Goal: Task Accomplishment & Management: Complete application form

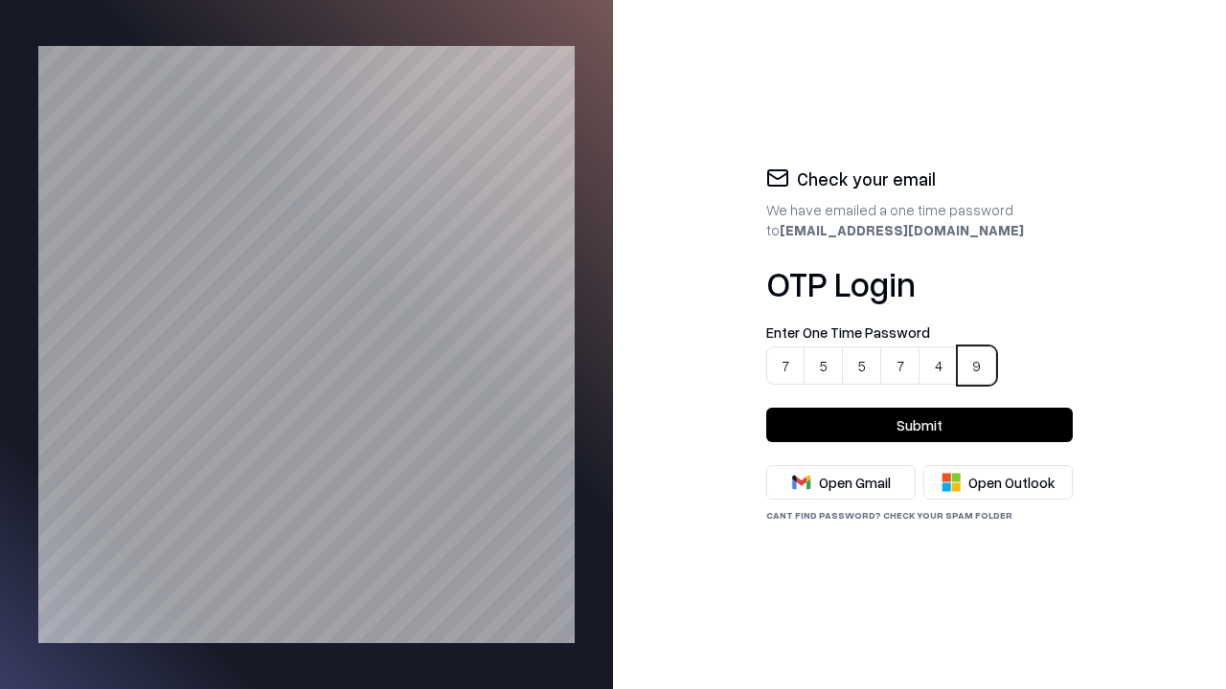
type input "******"
click at [919, 425] on button "Submit" at bounding box center [919, 425] width 306 height 34
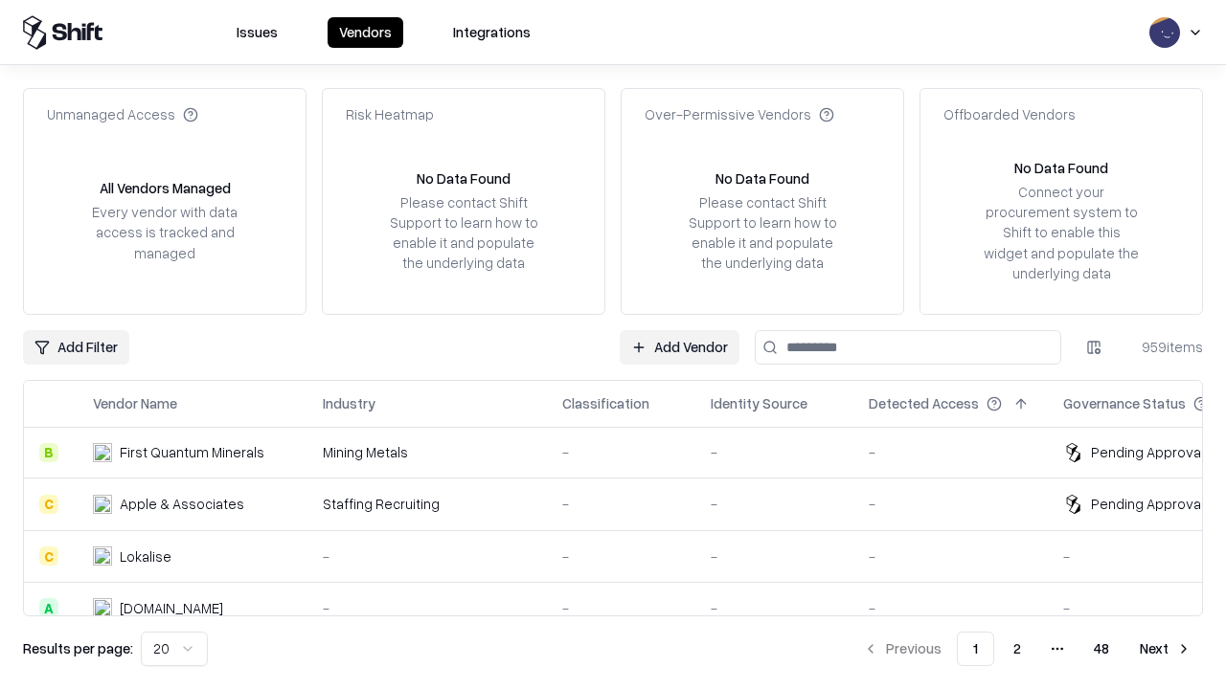
click at [680, 347] on link "Add Vendor" at bounding box center [680, 347] width 120 height 34
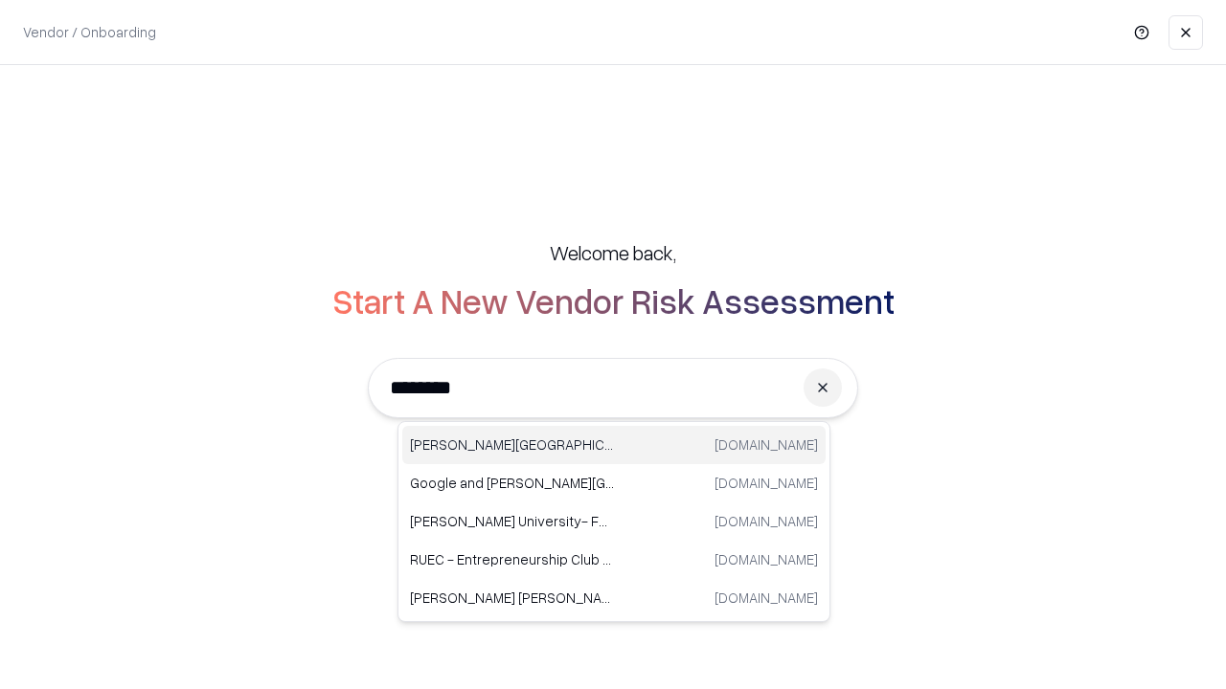
click at [614, 445] on div "[PERSON_NAME] University [DOMAIN_NAME]" at bounding box center [613, 445] width 423 height 38
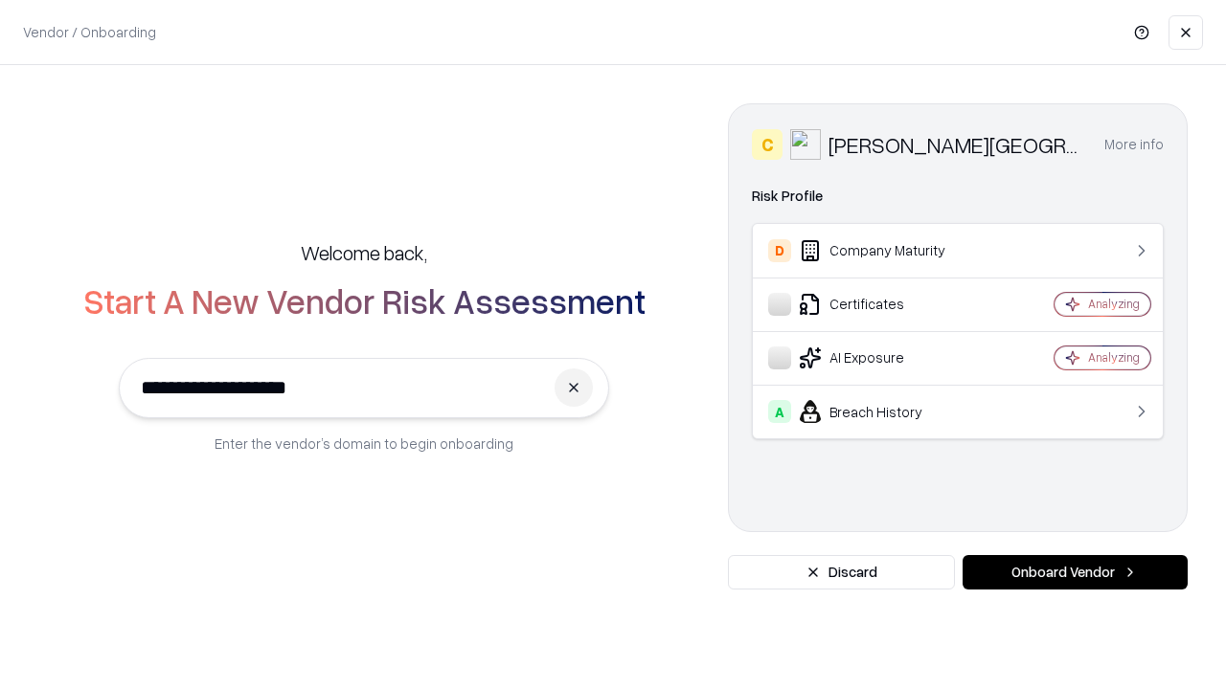
type input "**********"
click at [1074, 573] on button "Onboard Vendor" at bounding box center [1074, 572] width 225 height 34
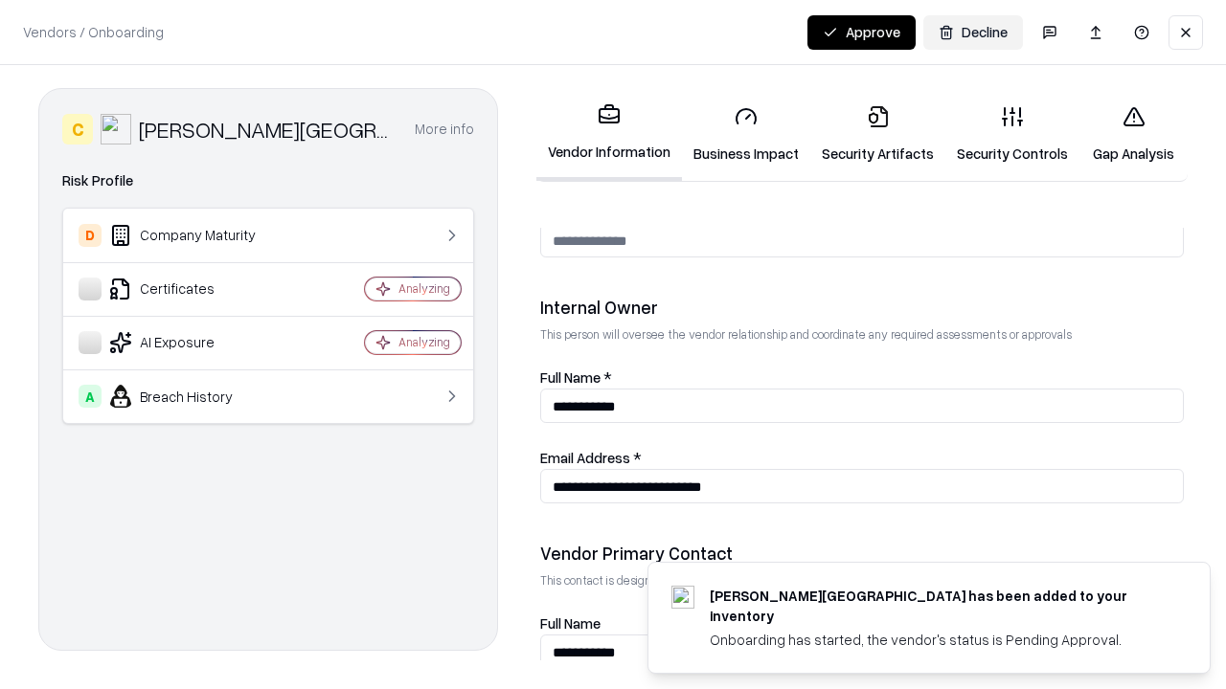
scroll to position [1030, 0]
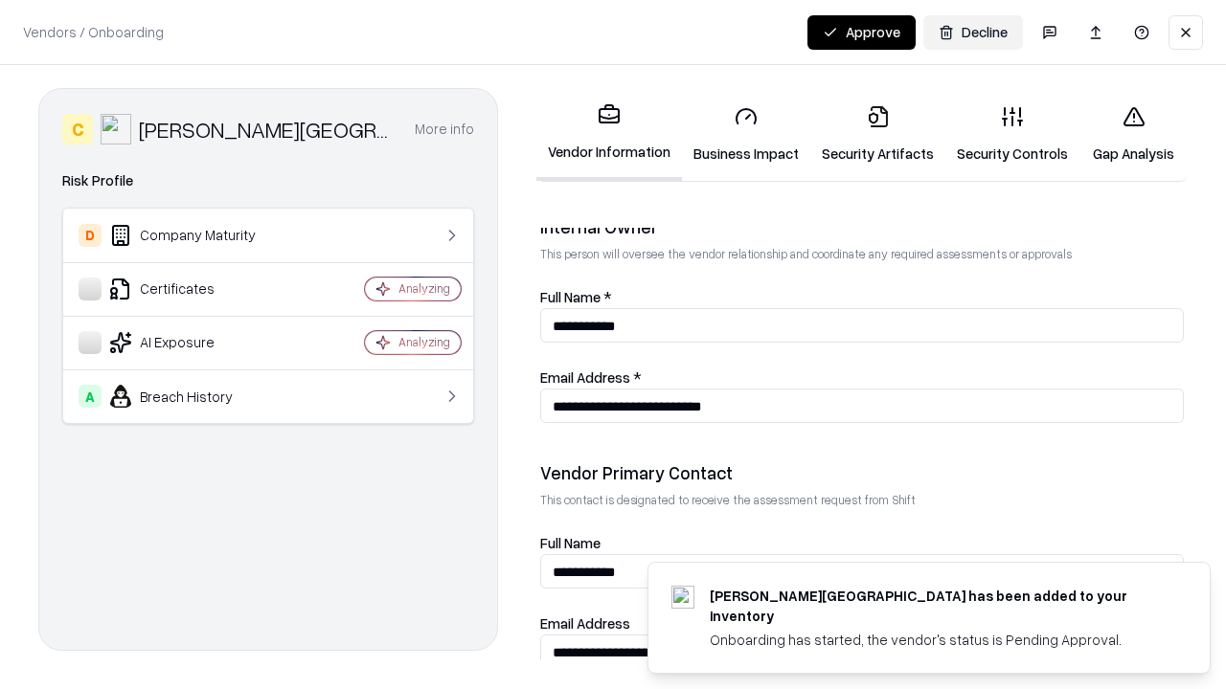
click at [739, 134] on link "Business Impact" at bounding box center [746, 134] width 128 height 89
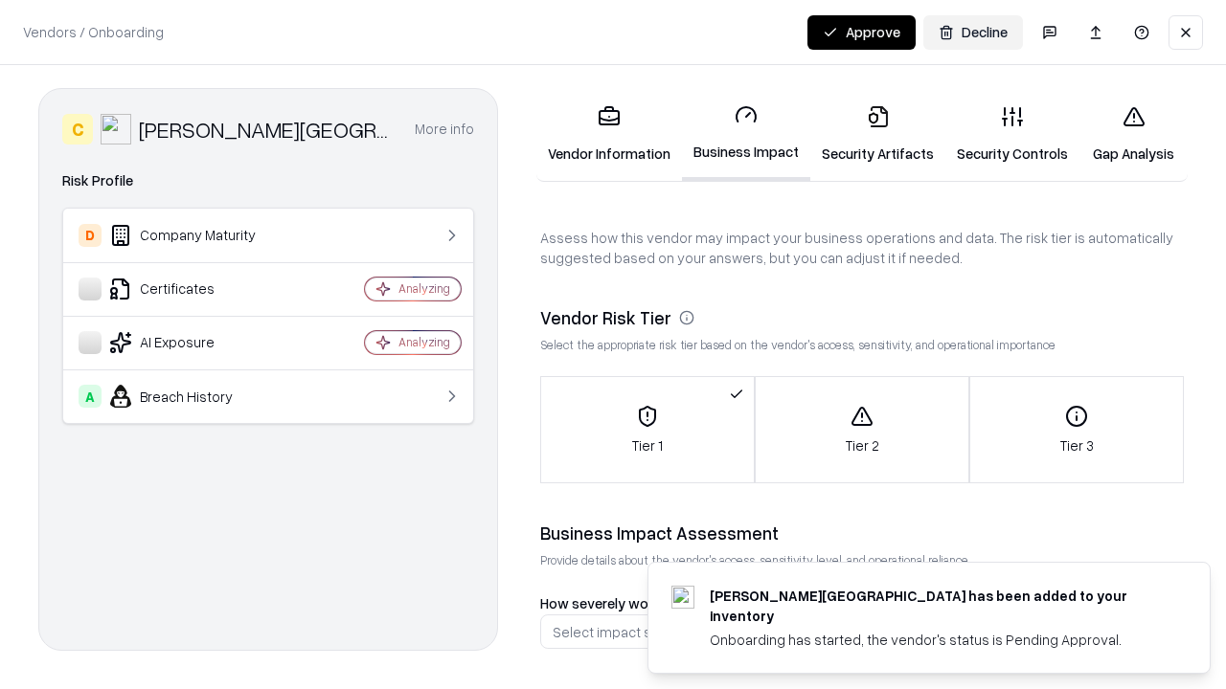
click at [867, 134] on link "Security Artifacts" at bounding box center [877, 134] width 135 height 89
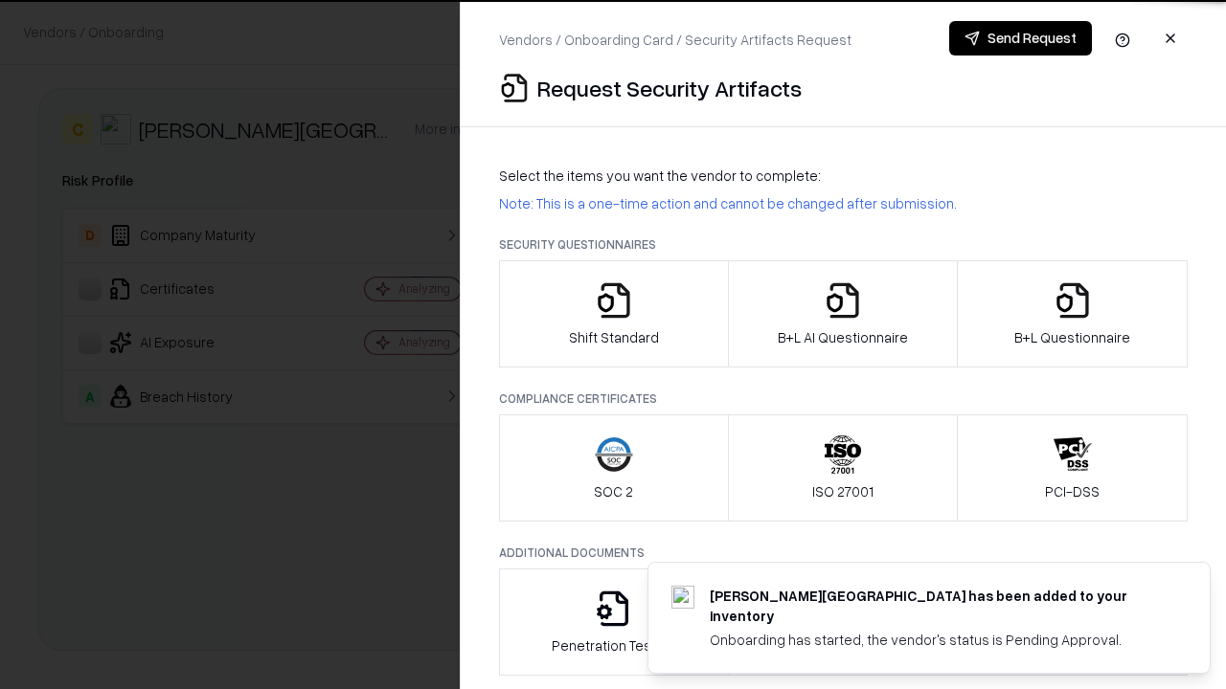
click at [613, 314] on icon "button" at bounding box center [614, 301] width 38 height 38
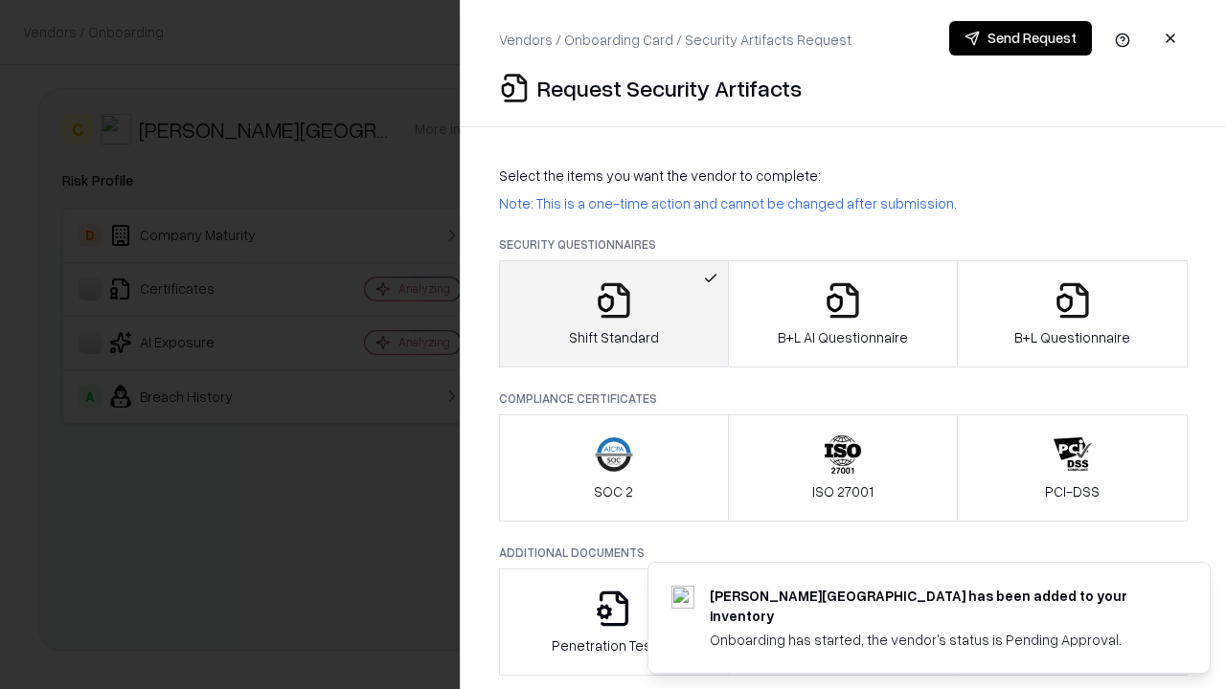
click at [1021, 38] on button "Send Request" at bounding box center [1020, 38] width 143 height 34
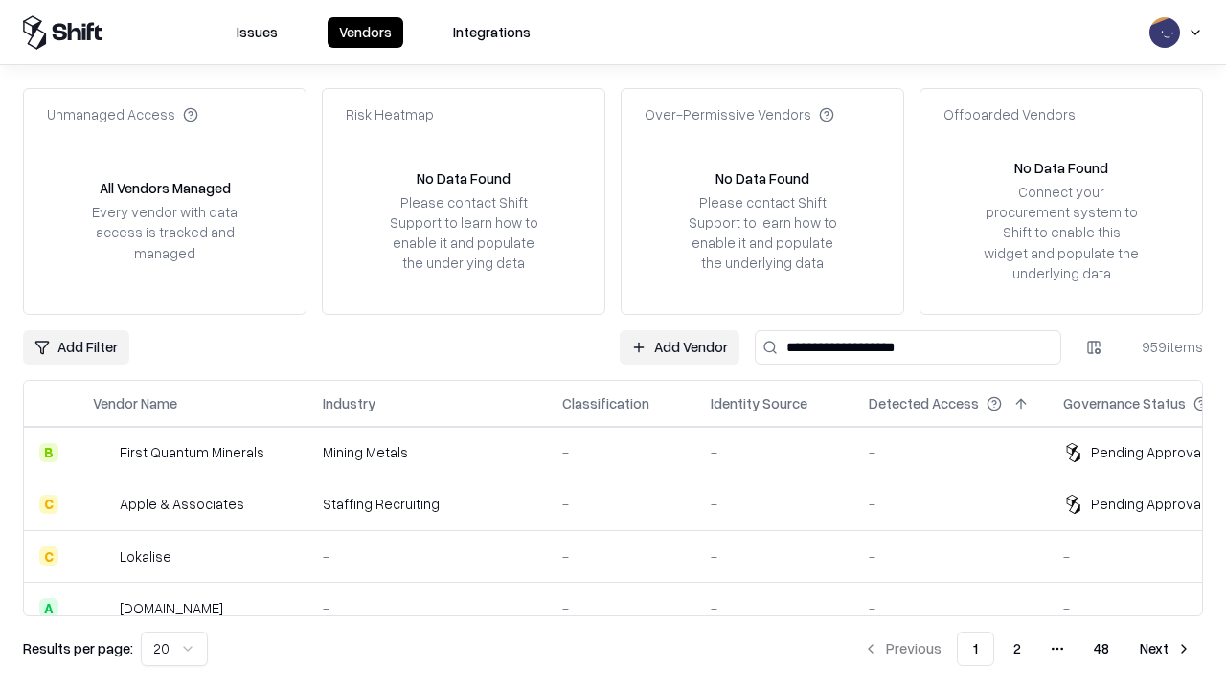
type input "**********"
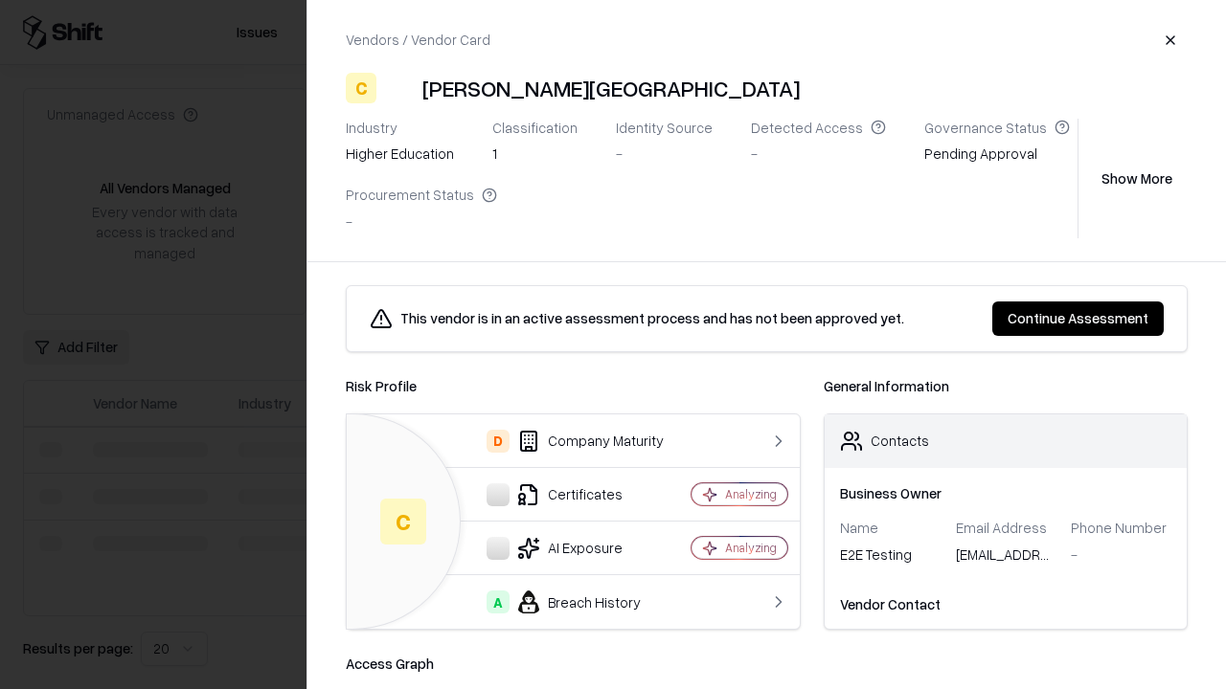
click at [1079, 318] on button "Continue Assessment" at bounding box center [1077, 319] width 171 height 34
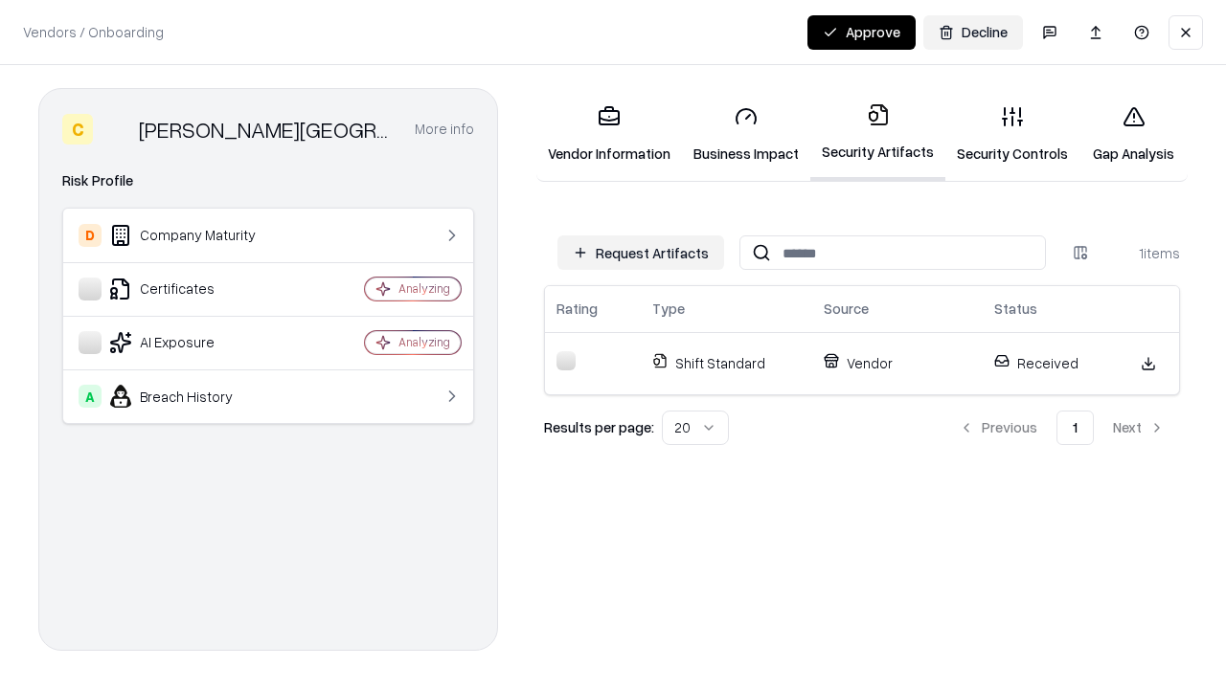
click at [997, 134] on link "Security Controls" at bounding box center [1012, 134] width 134 height 89
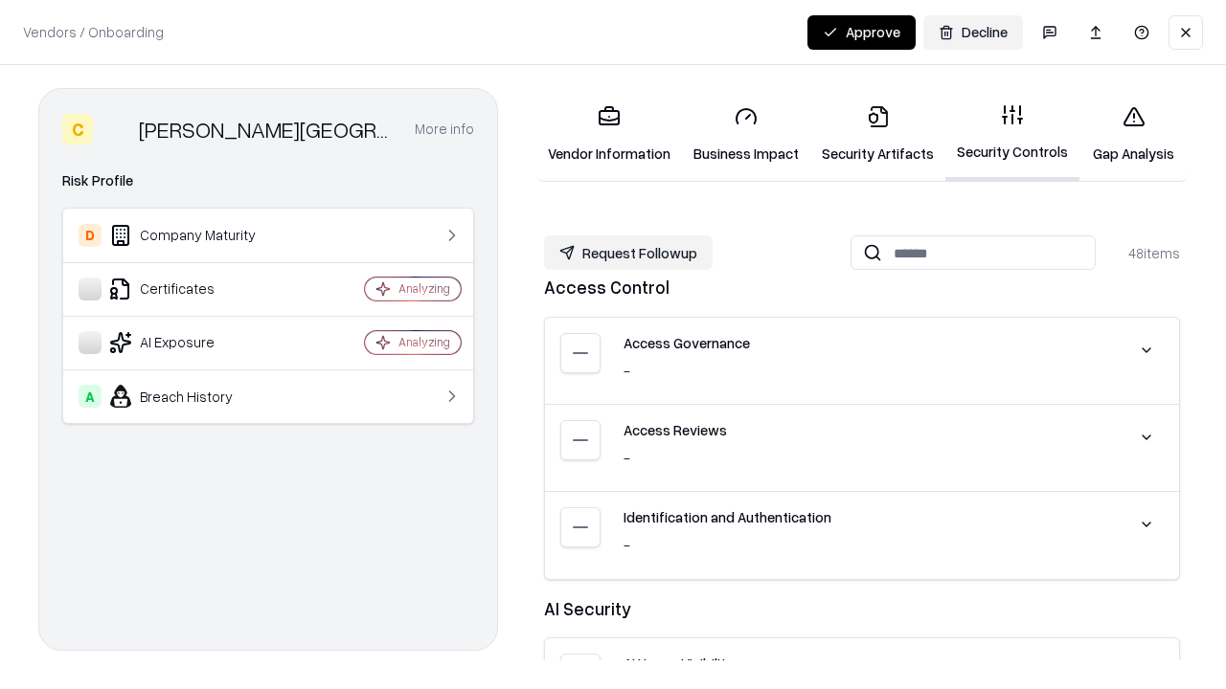
click at [625, 252] on button "Request Followup" at bounding box center [628, 253] width 169 height 34
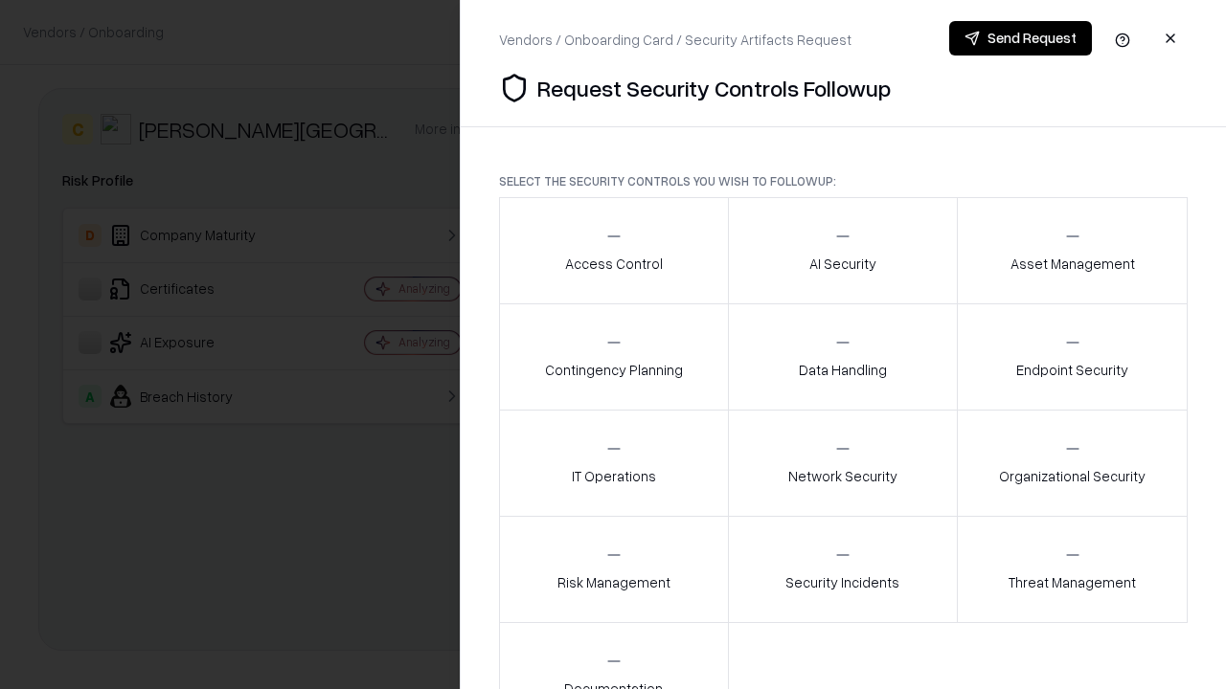
click at [613, 251] on div "Access Control" at bounding box center [614, 250] width 98 height 47
click at [842, 251] on div "AI Security" at bounding box center [842, 250] width 67 height 47
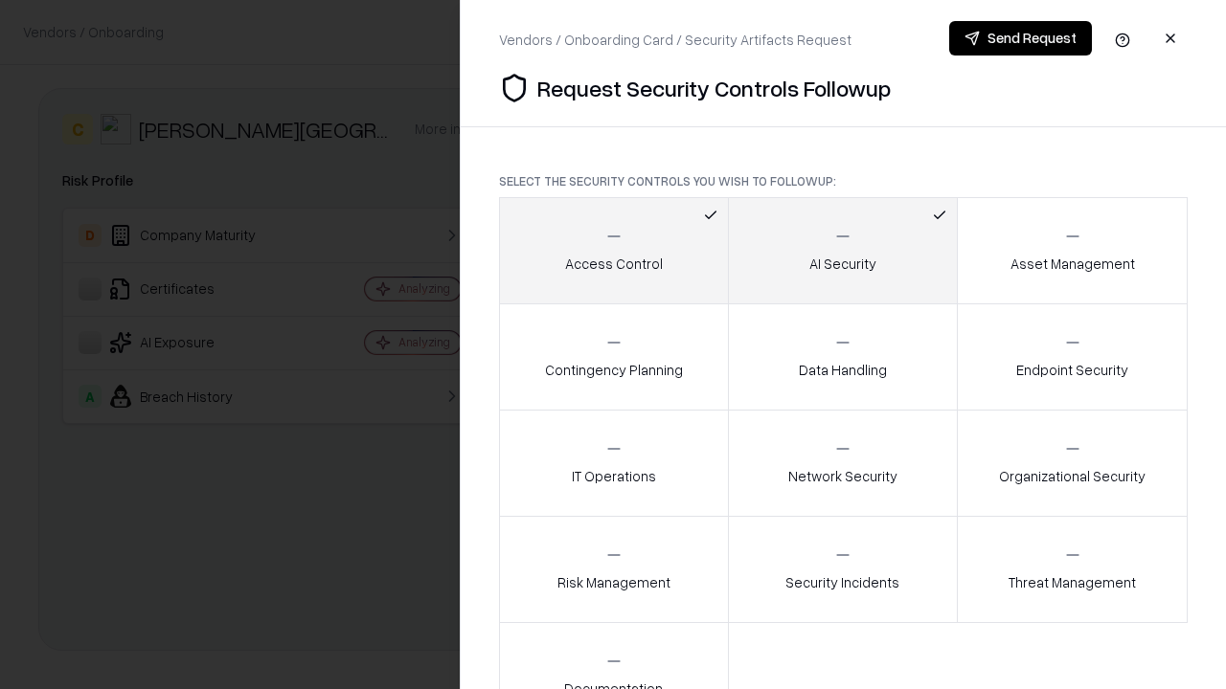
click at [1072, 251] on div "Asset Management" at bounding box center [1072, 250] width 124 height 47
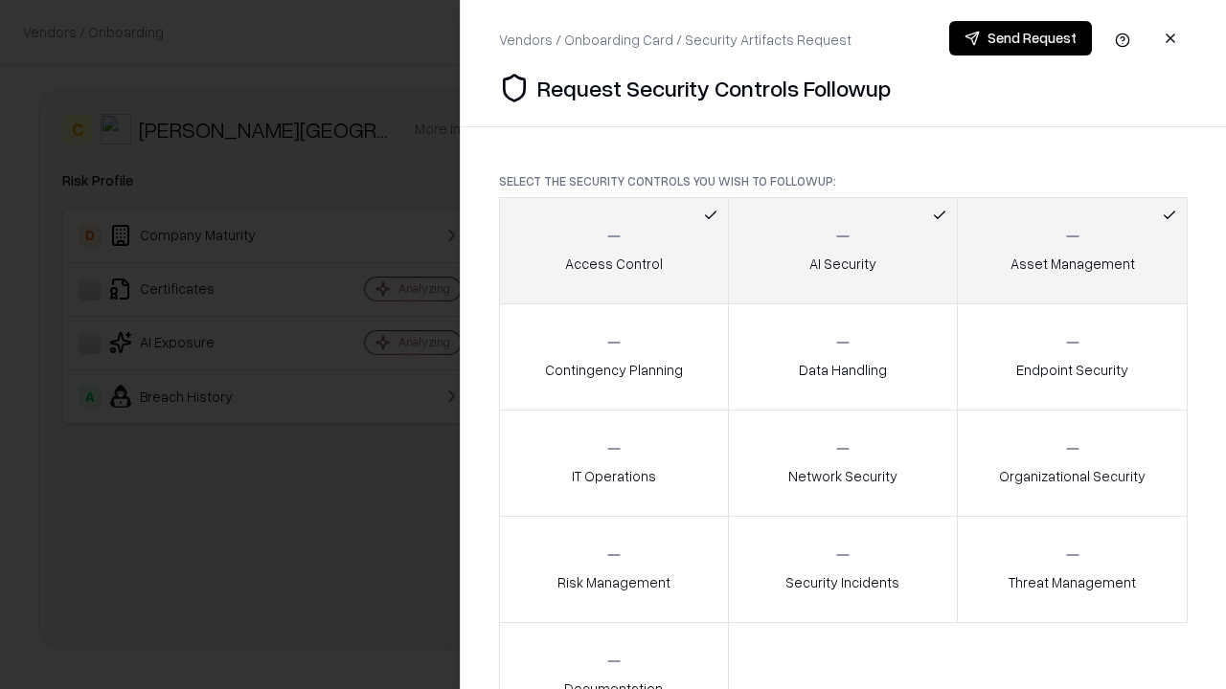
click at [613, 357] on div "Contingency Planning" at bounding box center [614, 356] width 138 height 47
click at [842, 357] on div "Data Handling" at bounding box center [843, 356] width 88 height 47
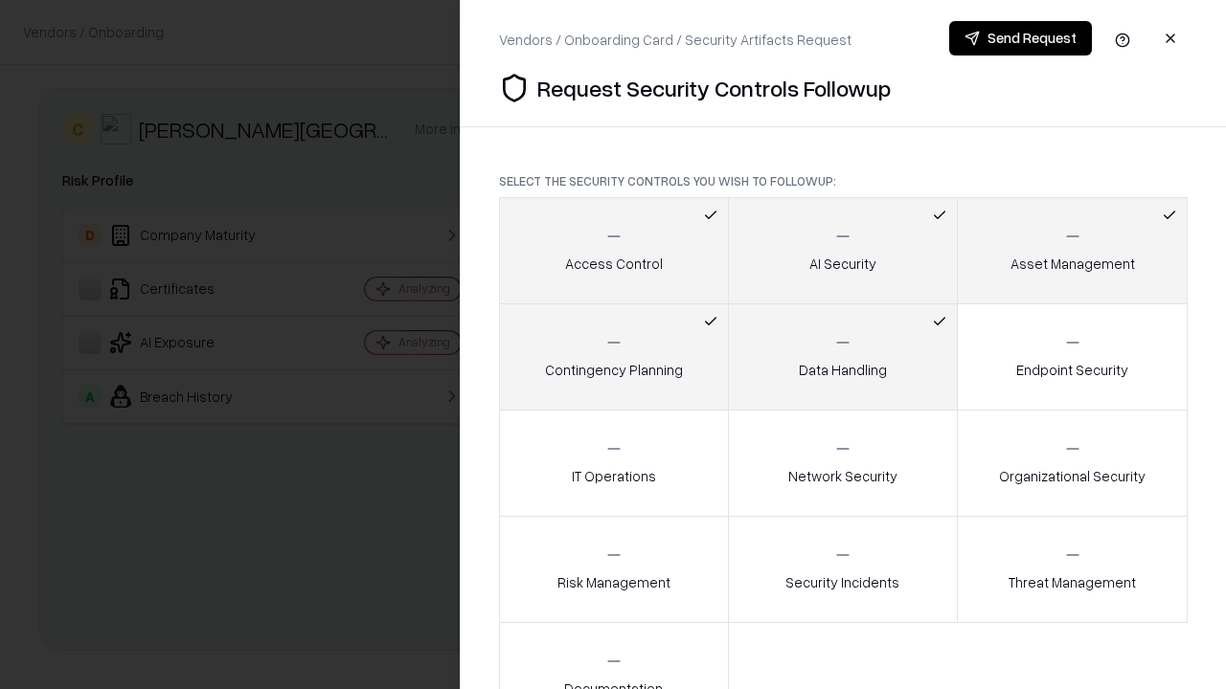
click at [1072, 357] on div "Endpoint Security" at bounding box center [1072, 356] width 112 height 47
click at [613, 463] on div "IT Operations" at bounding box center [614, 463] width 84 height 47
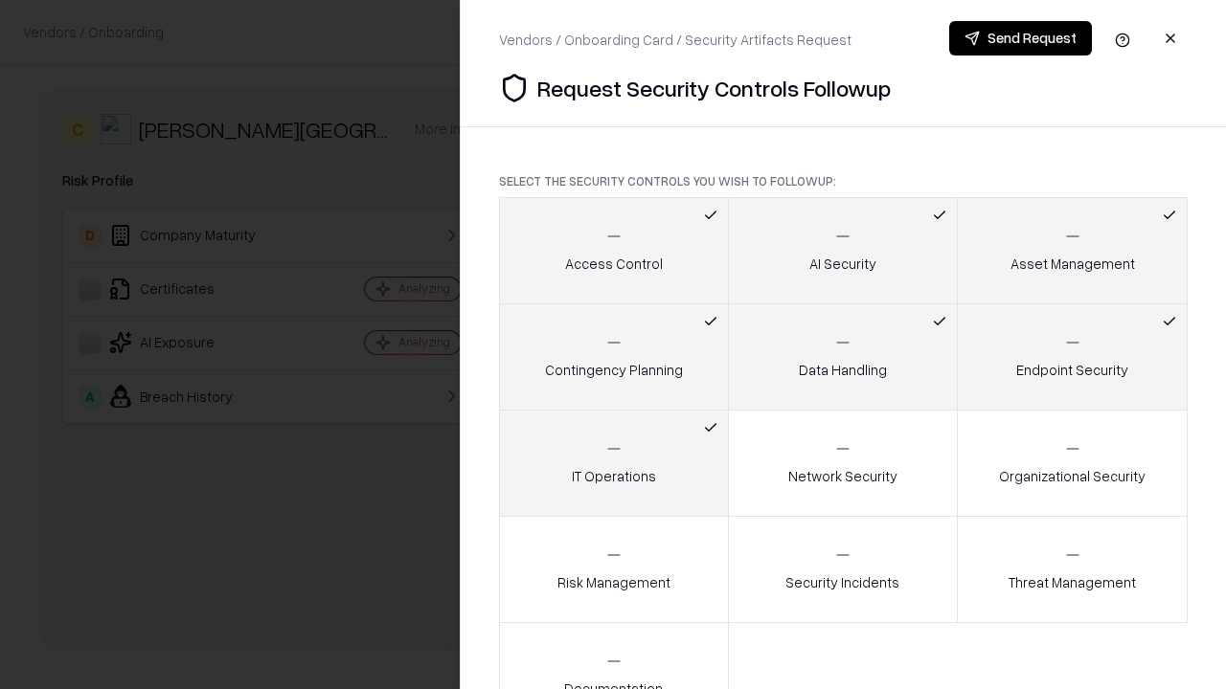
click at [842, 463] on div "Network Security" at bounding box center [842, 463] width 109 height 47
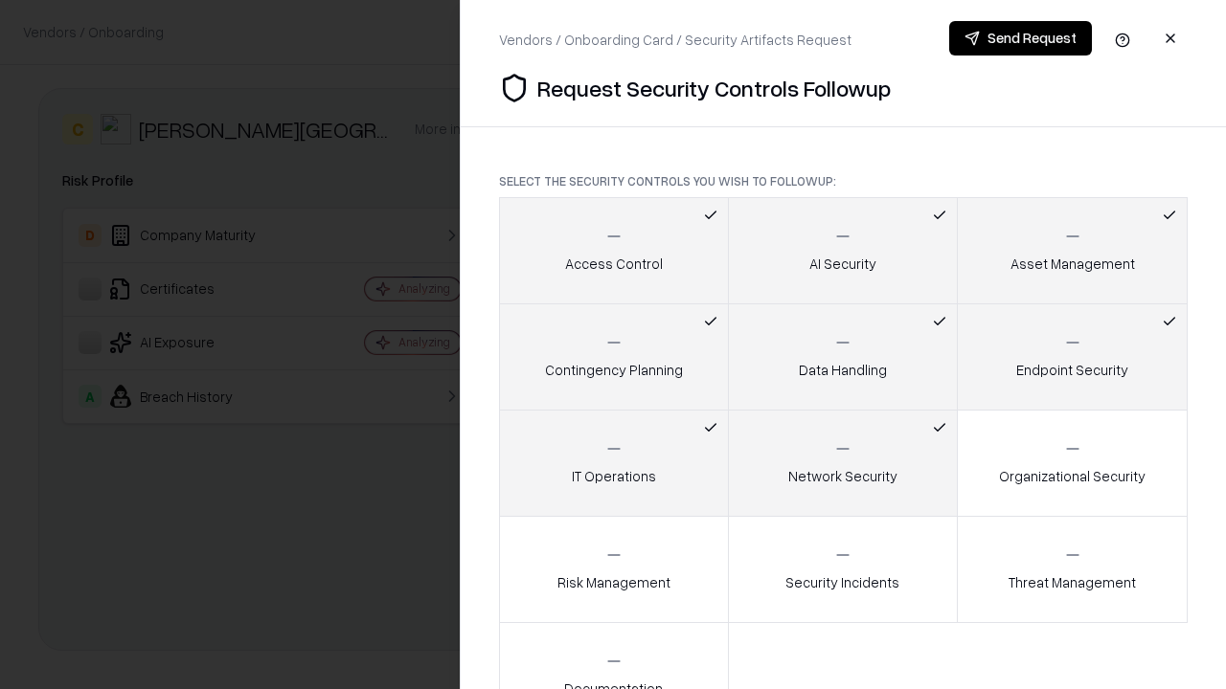
click at [1072, 463] on div "Organizational Security" at bounding box center [1072, 463] width 147 height 47
click at [613, 570] on div "Risk Management" at bounding box center [613, 569] width 113 height 47
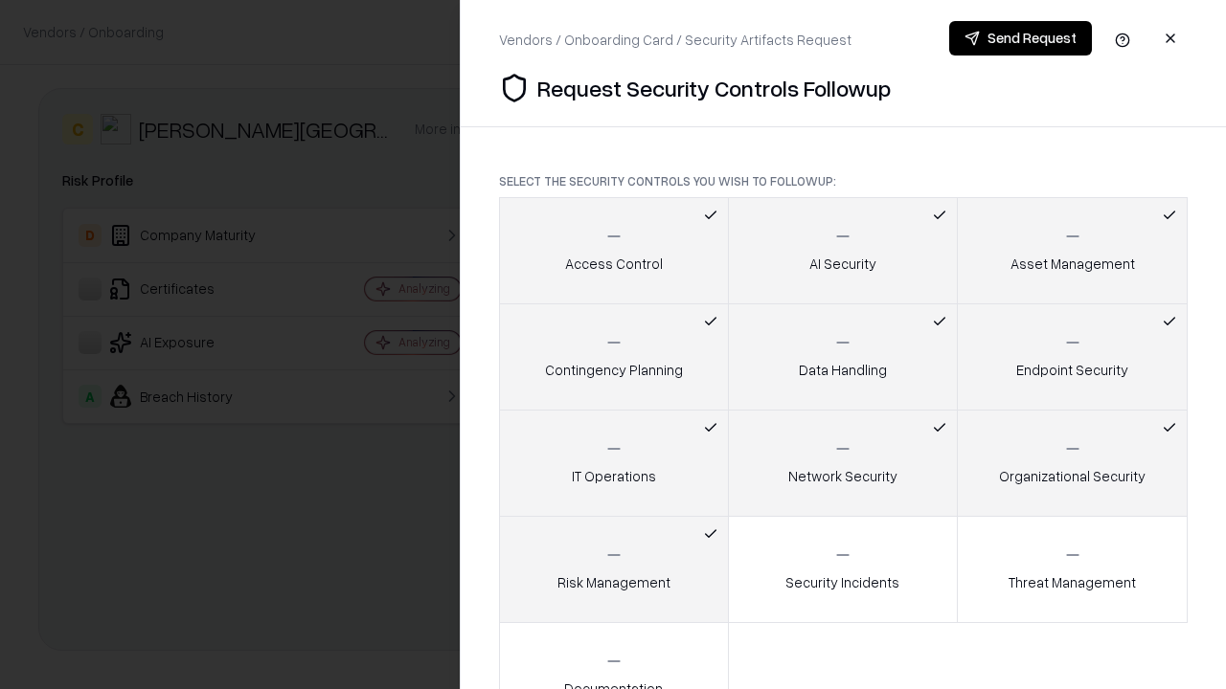
click at [842, 570] on div "Security Incidents" at bounding box center [842, 569] width 114 height 47
click at [1072, 570] on div "Threat Management" at bounding box center [1071, 569] width 127 height 47
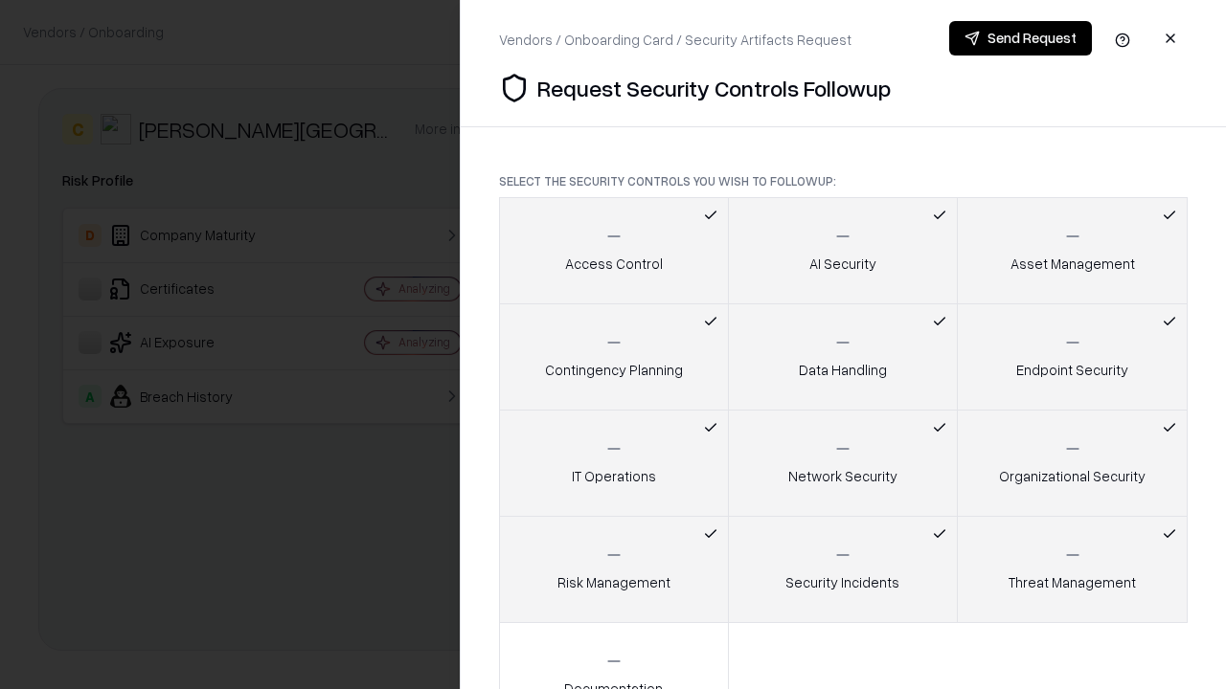
click at [613, 656] on icon "button" at bounding box center [613, 661] width 19 height 19
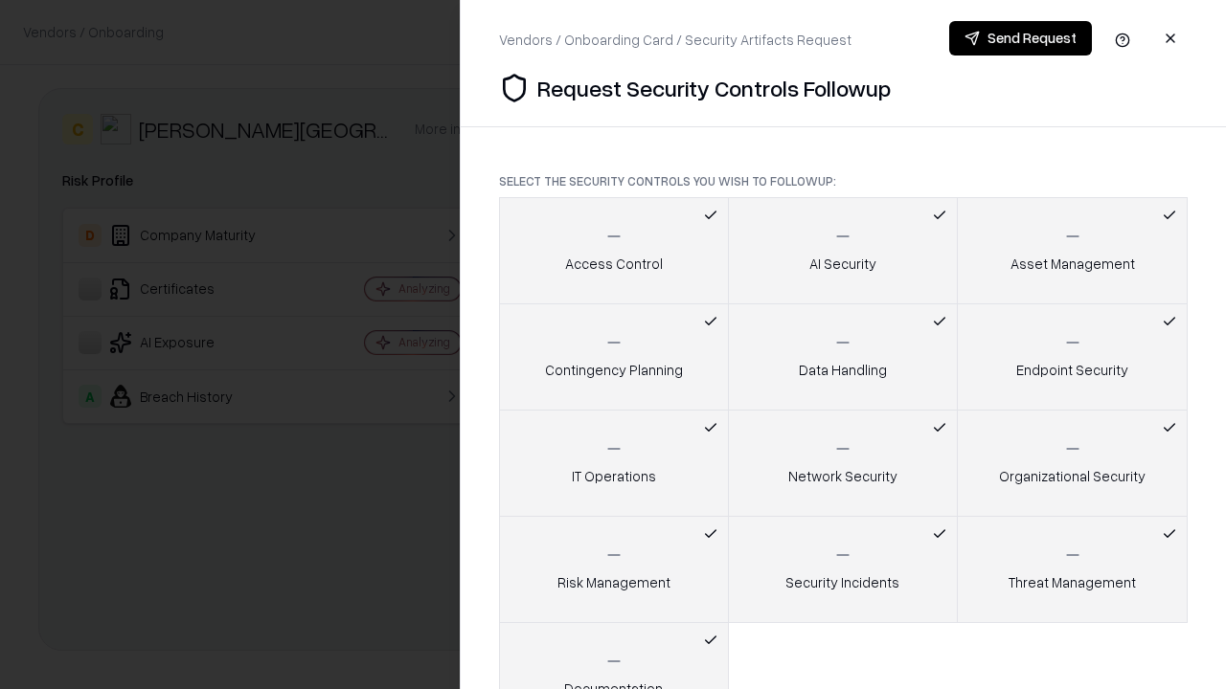
click at [1021, 38] on button "Send Request" at bounding box center [1020, 38] width 143 height 34
